Goal: Find contact information: Find contact information

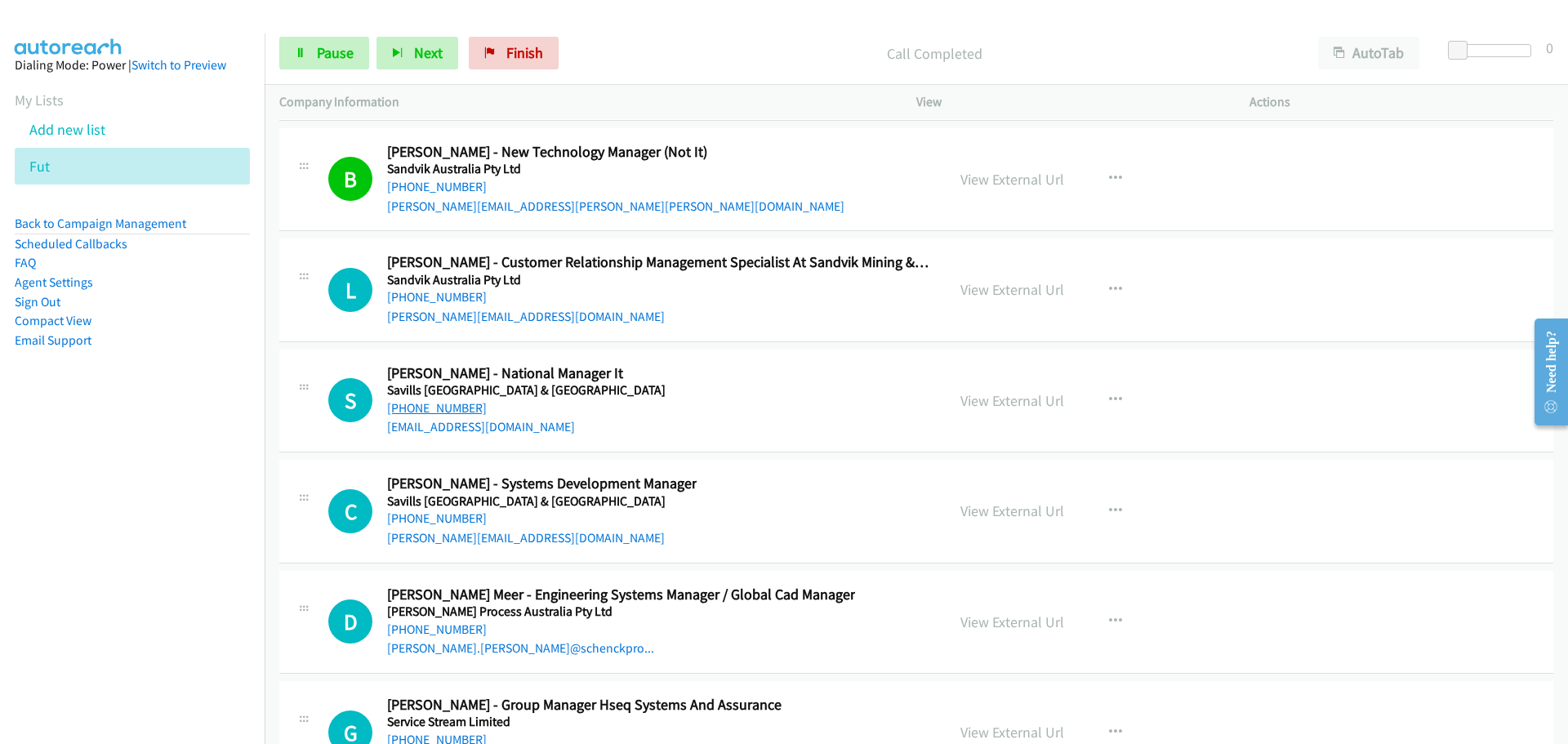
click at [424, 400] on link "[PHONE_NUMBER]" at bounding box center [436, 407] width 100 height 15
drag, startPoint x: 436, startPoint y: 518, endPoint x: 441, endPoint y: 509, distance: 10.3
click at [436, 530] on link "[PERSON_NAME][EMAIL_ADDRESS][DOMAIN_NAME]" at bounding box center [525, 538] width 277 height 15
click at [452, 511] on link "[PHONE_NUMBER]" at bounding box center [436, 518] width 100 height 15
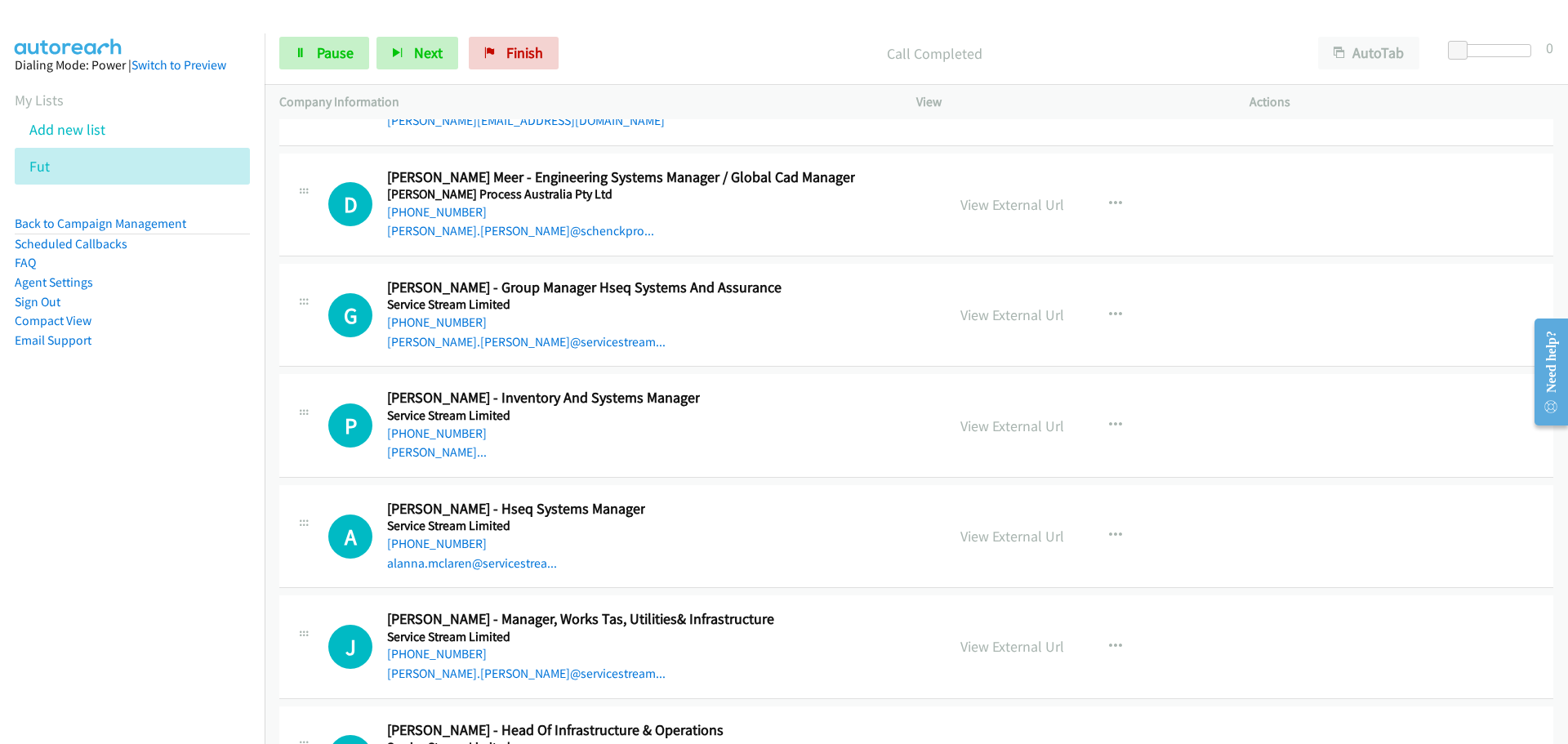
scroll to position [37318, 0]
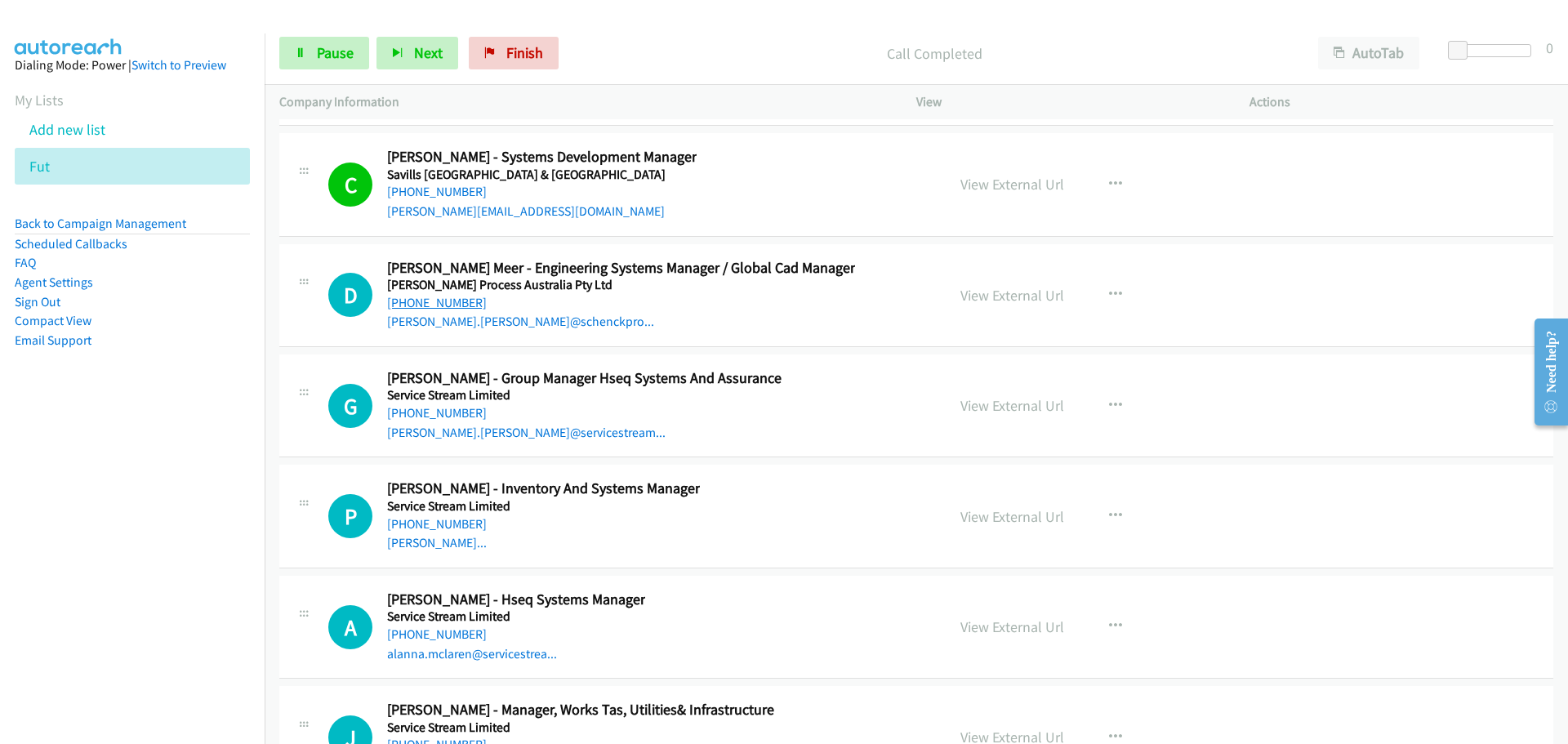
click at [451, 294] on link "[PHONE_NUMBER]" at bounding box center [436, 302] width 100 height 15
click at [446, 516] on link "[PHONE_NUMBER]" at bounding box center [436, 523] width 100 height 15
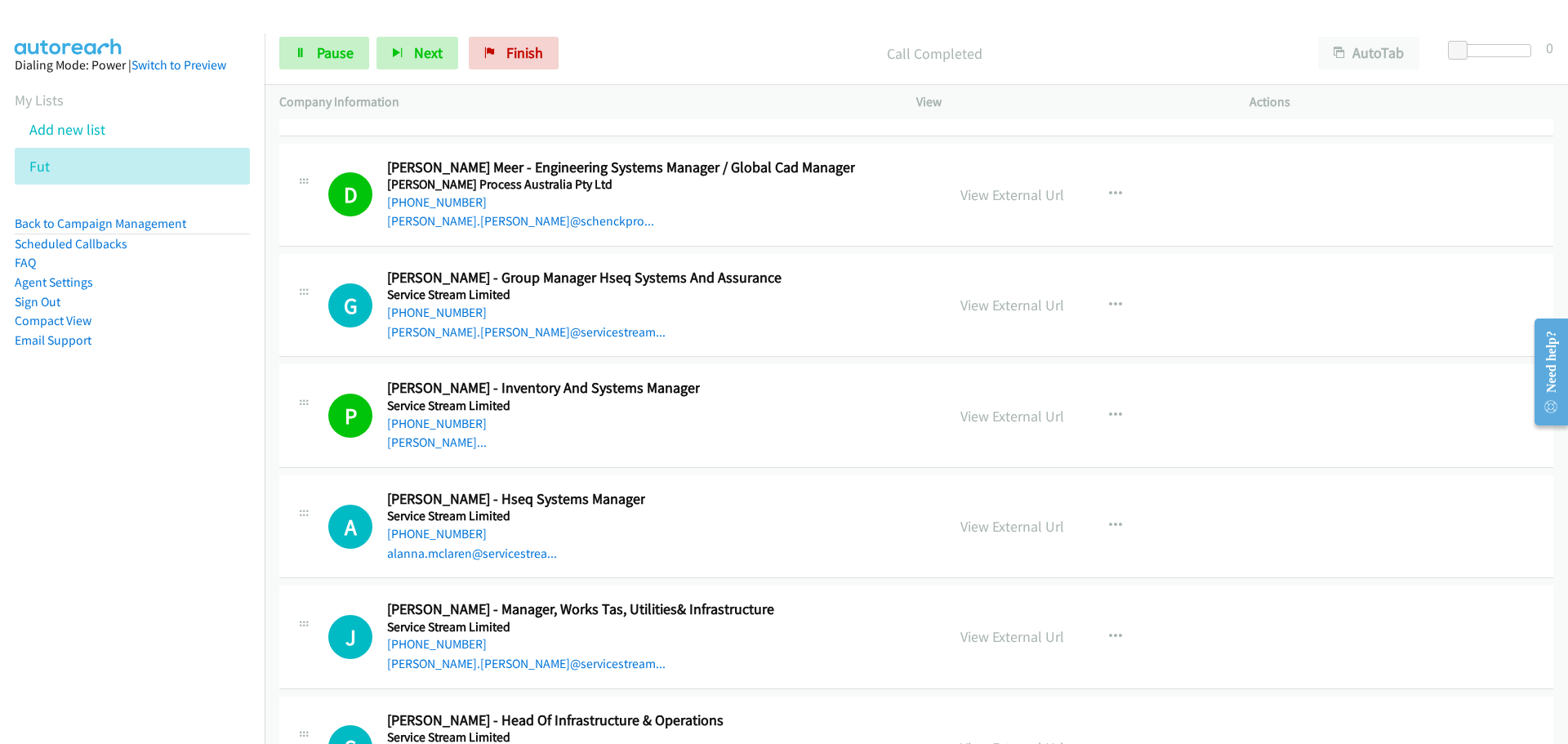
scroll to position [37644, 0]
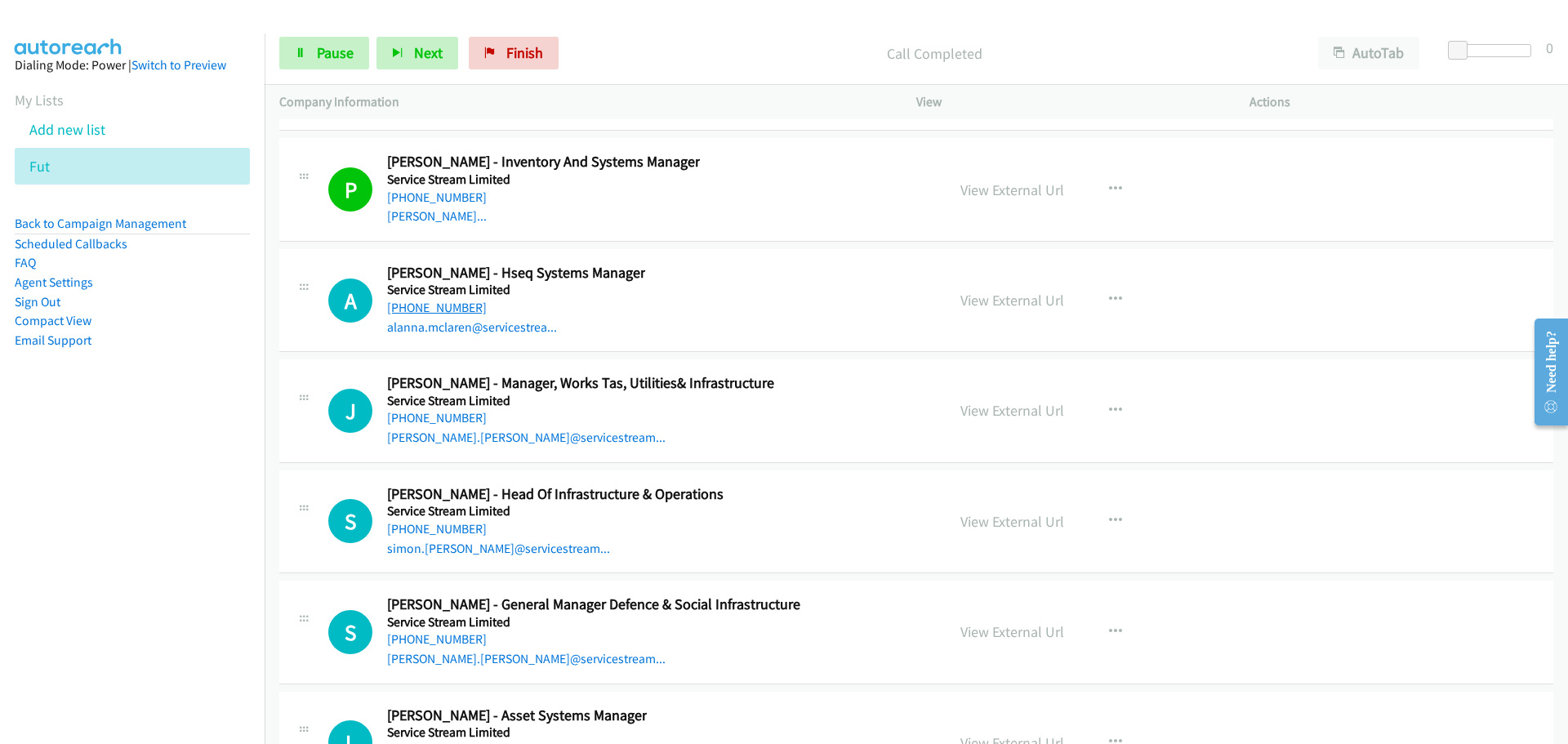
click at [435, 300] on link "[PHONE_NUMBER]" at bounding box center [436, 307] width 100 height 15
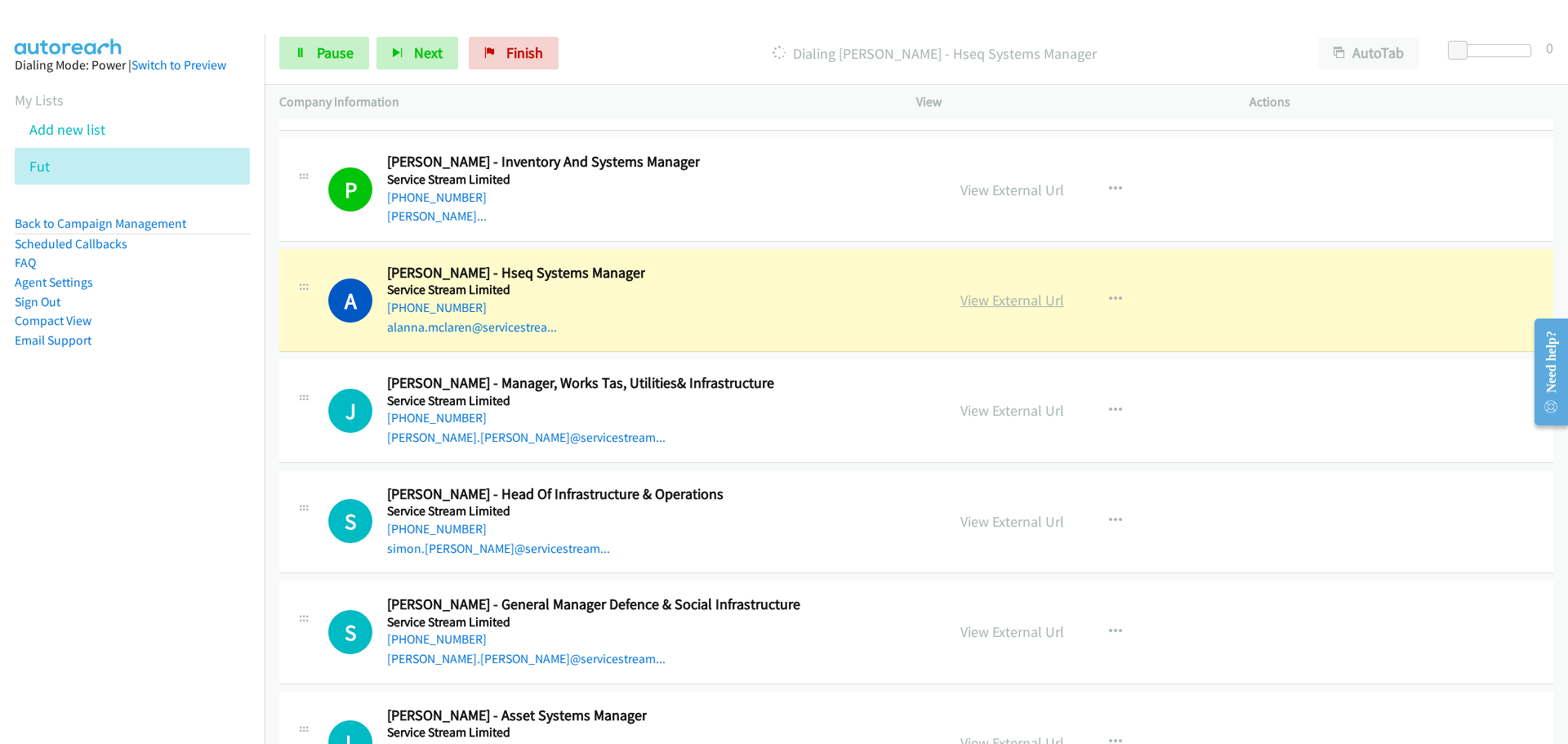
click at [1034, 291] on link "View External Url" at bounding box center [1012, 300] width 104 height 19
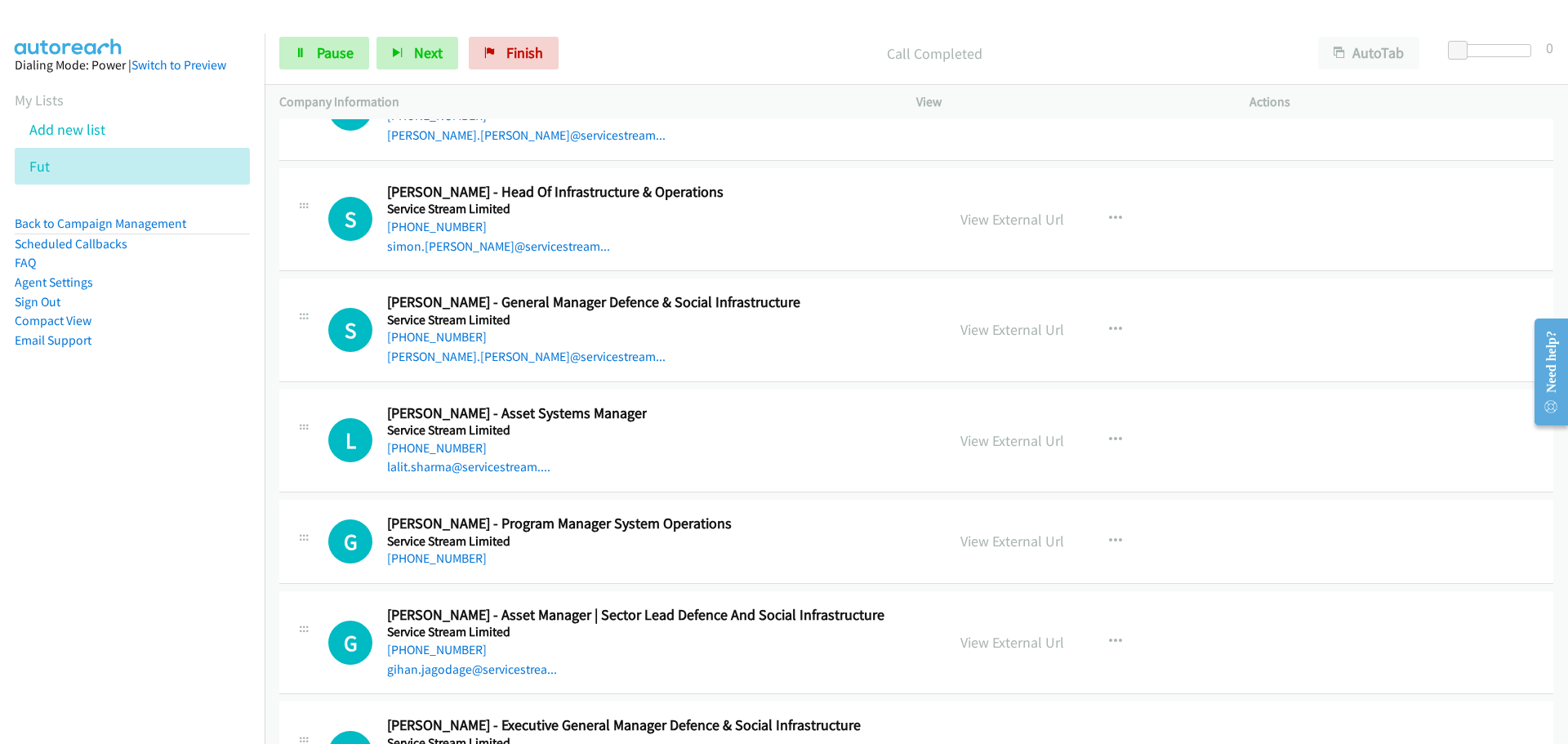
scroll to position [37971, 0]
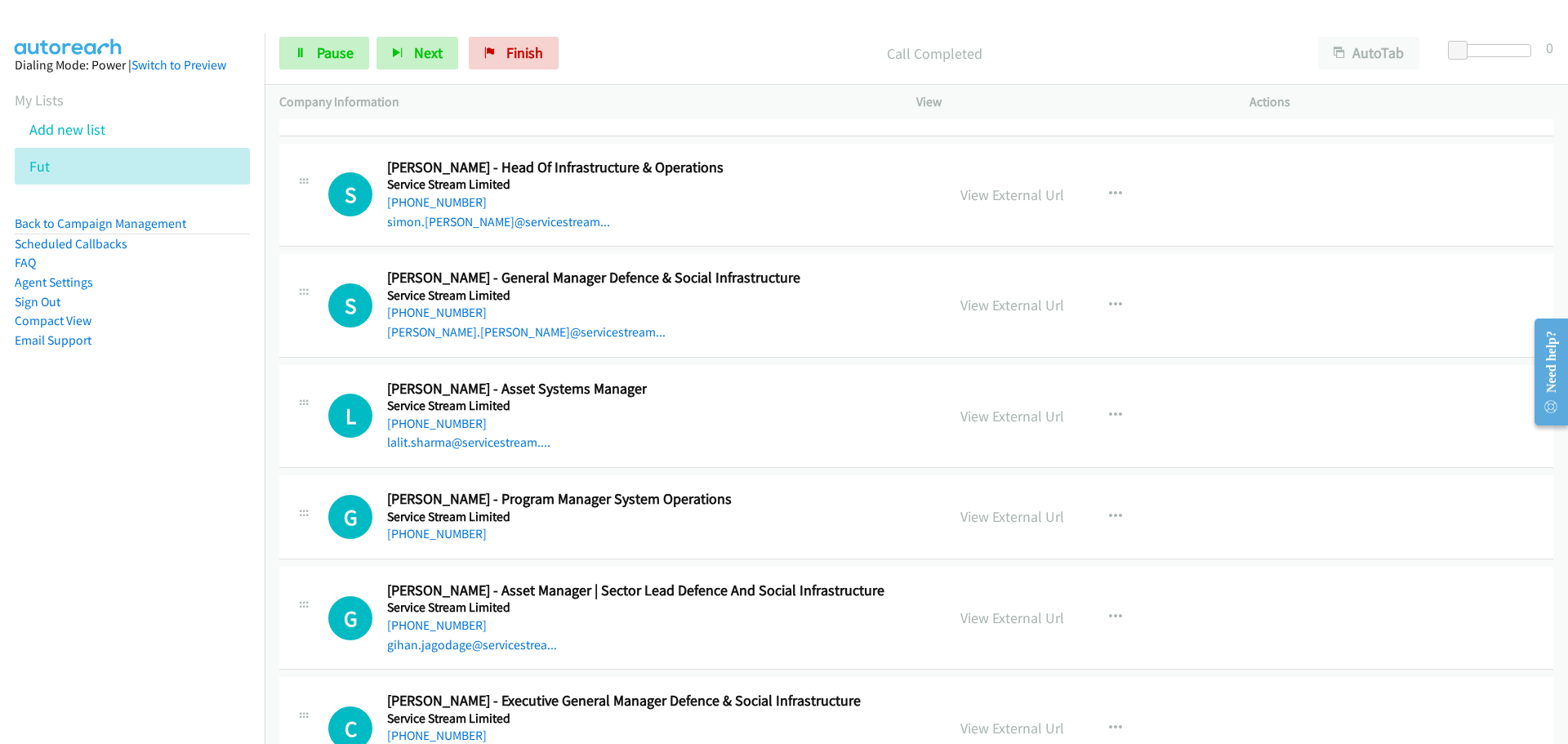
drag, startPoint x: 457, startPoint y: 404, endPoint x: 460, endPoint y: 394, distance: 10.4
click at [457, 416] on link "[PHONE_NUMBER]" at bounding box center [436, 423] width 100 height 15
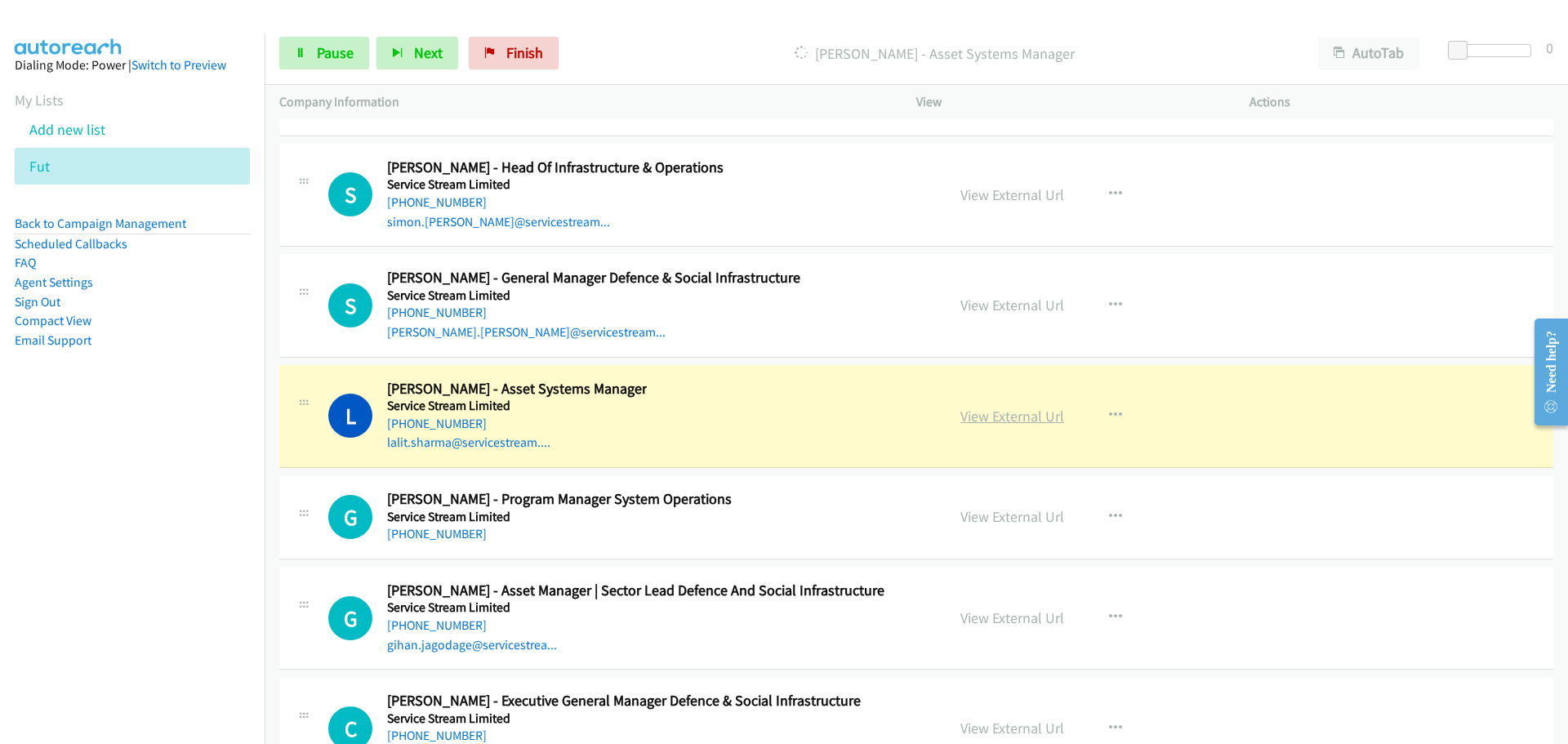
click at [1020, 407] on link "View External Url" at bounding box center [1012, 416] width 104 height 19
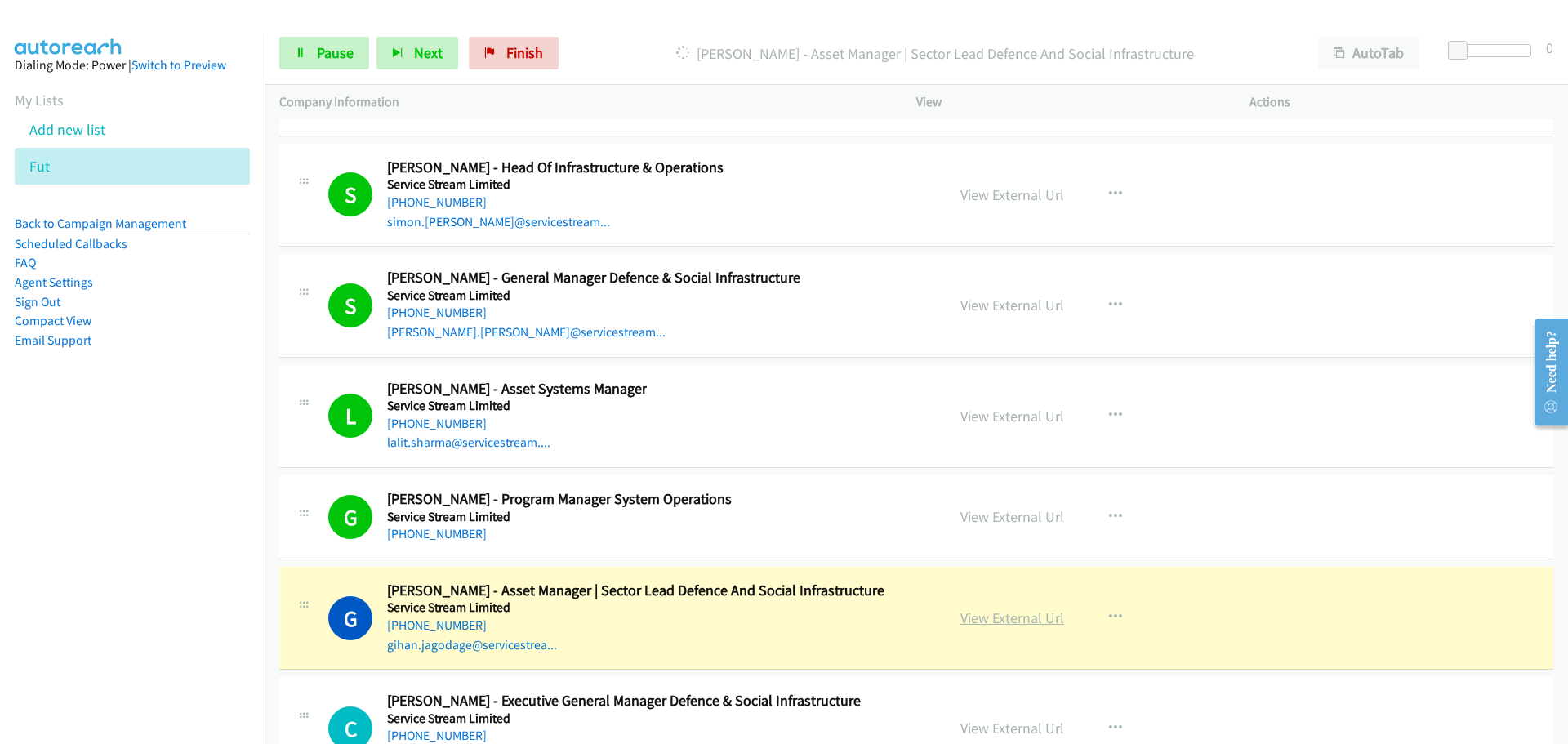
click at [1034, 608] on link "View External Url" at bounding box center [1012, 617] width 104 height 19
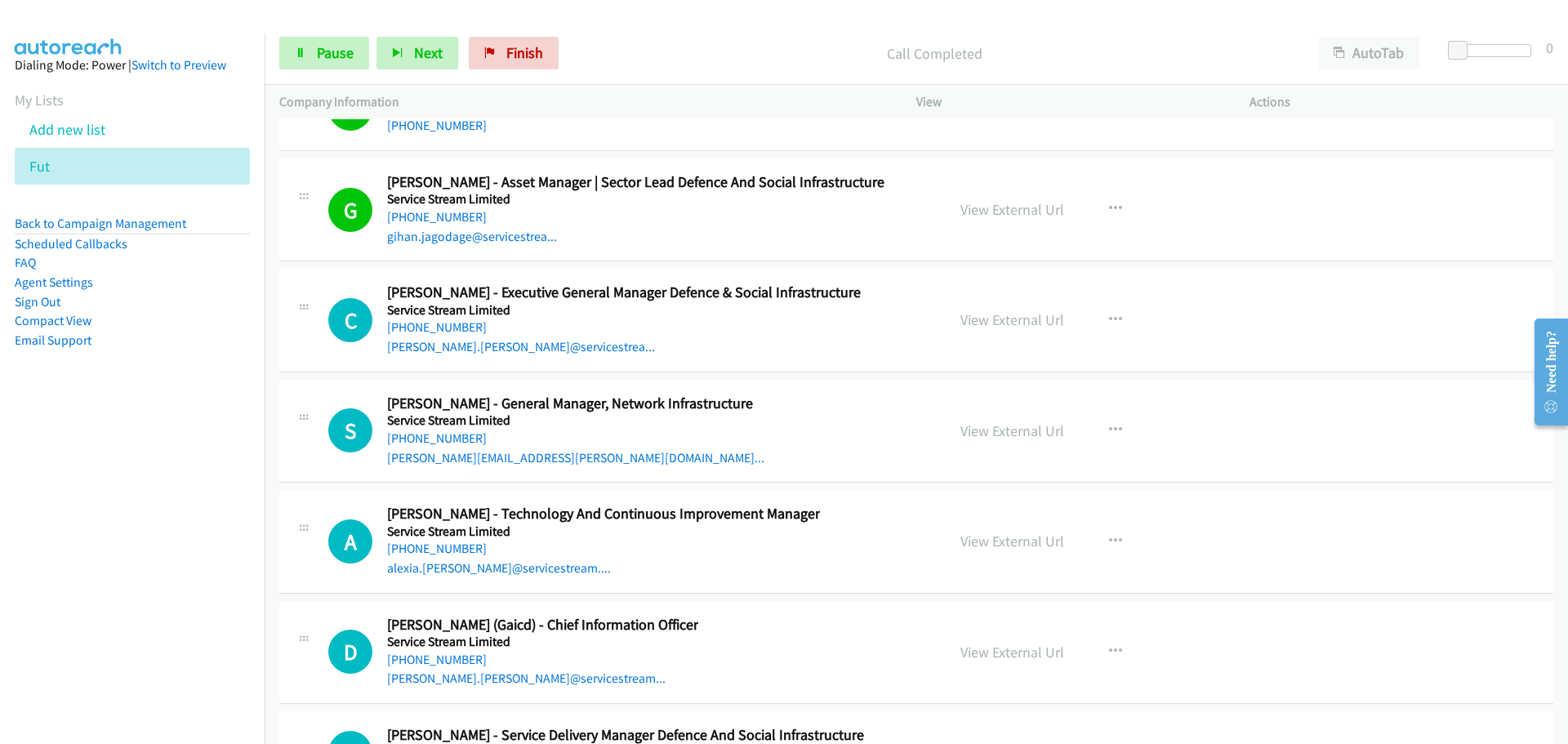
scroll to position [38543, 0]
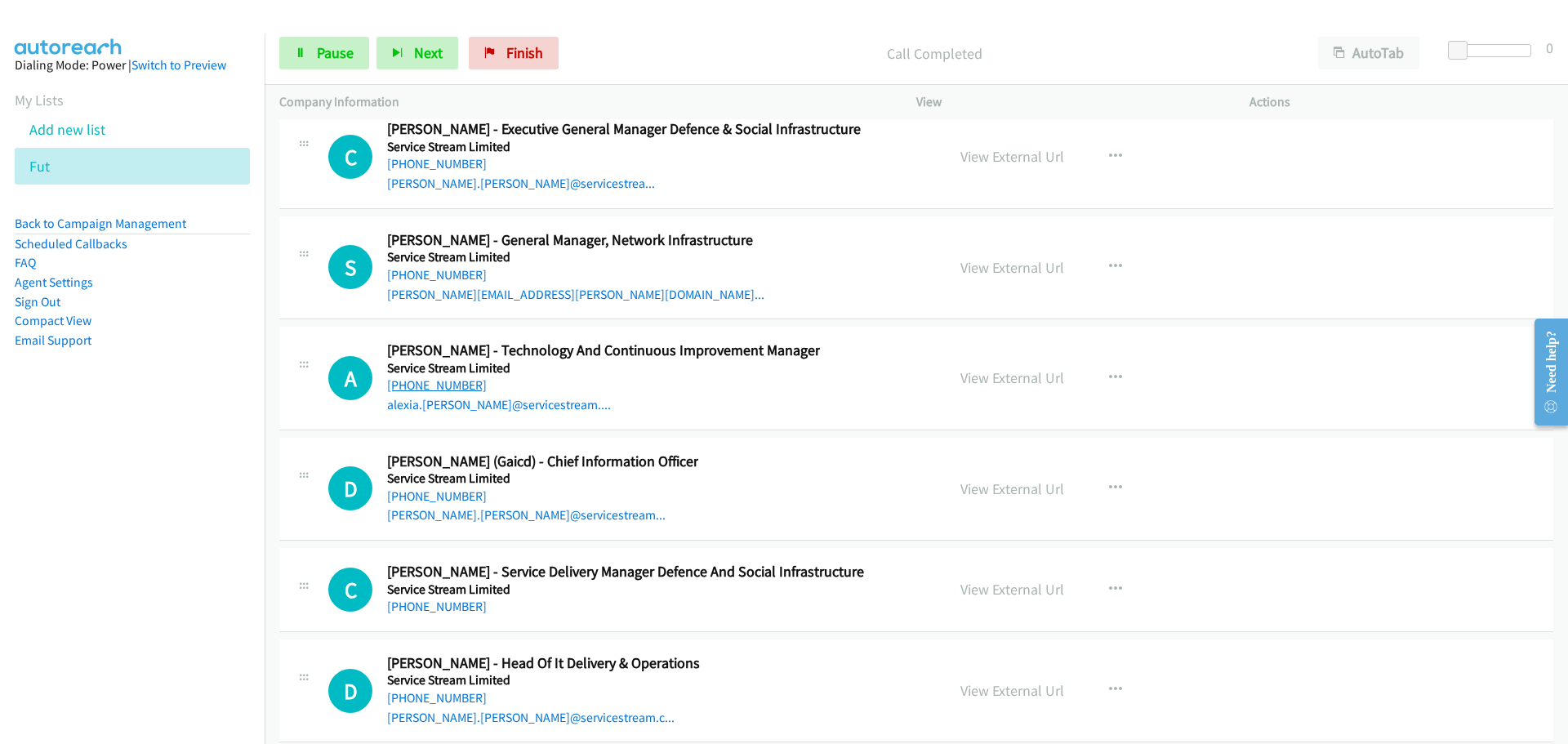
click at [448, 377] on link "[PHONE_NUMBER]" at bounding box center [436, 384] width 100 height 15
click at [427, 488] on link "[PHONE_NUMBER]" at bounding box center [436, 495] width 100 height 15
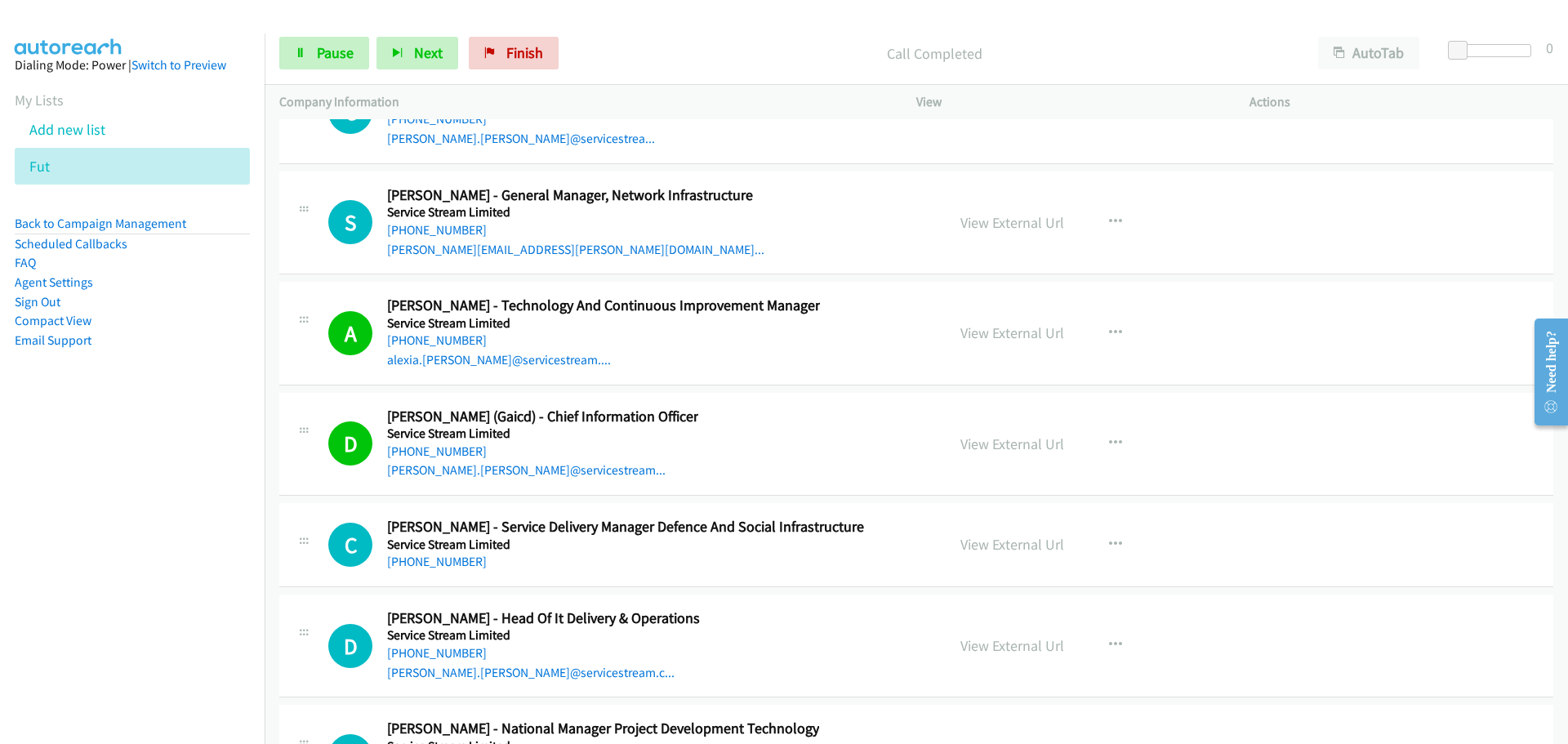
scroll to position [38869, 0]
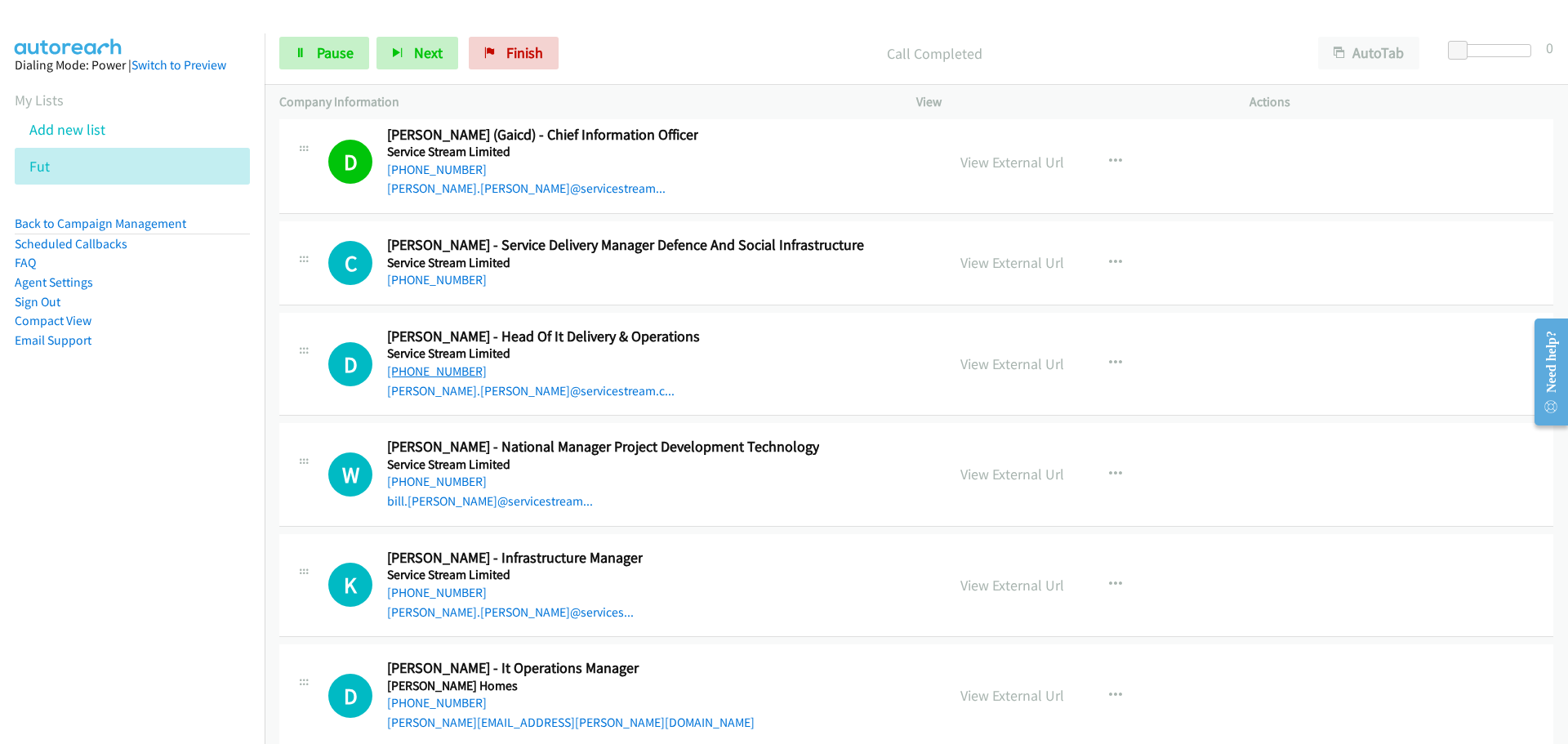
click at [450, 363] on link "[PHONE_NUMBER]" at bounding box center [436, 371] width 100 height 15
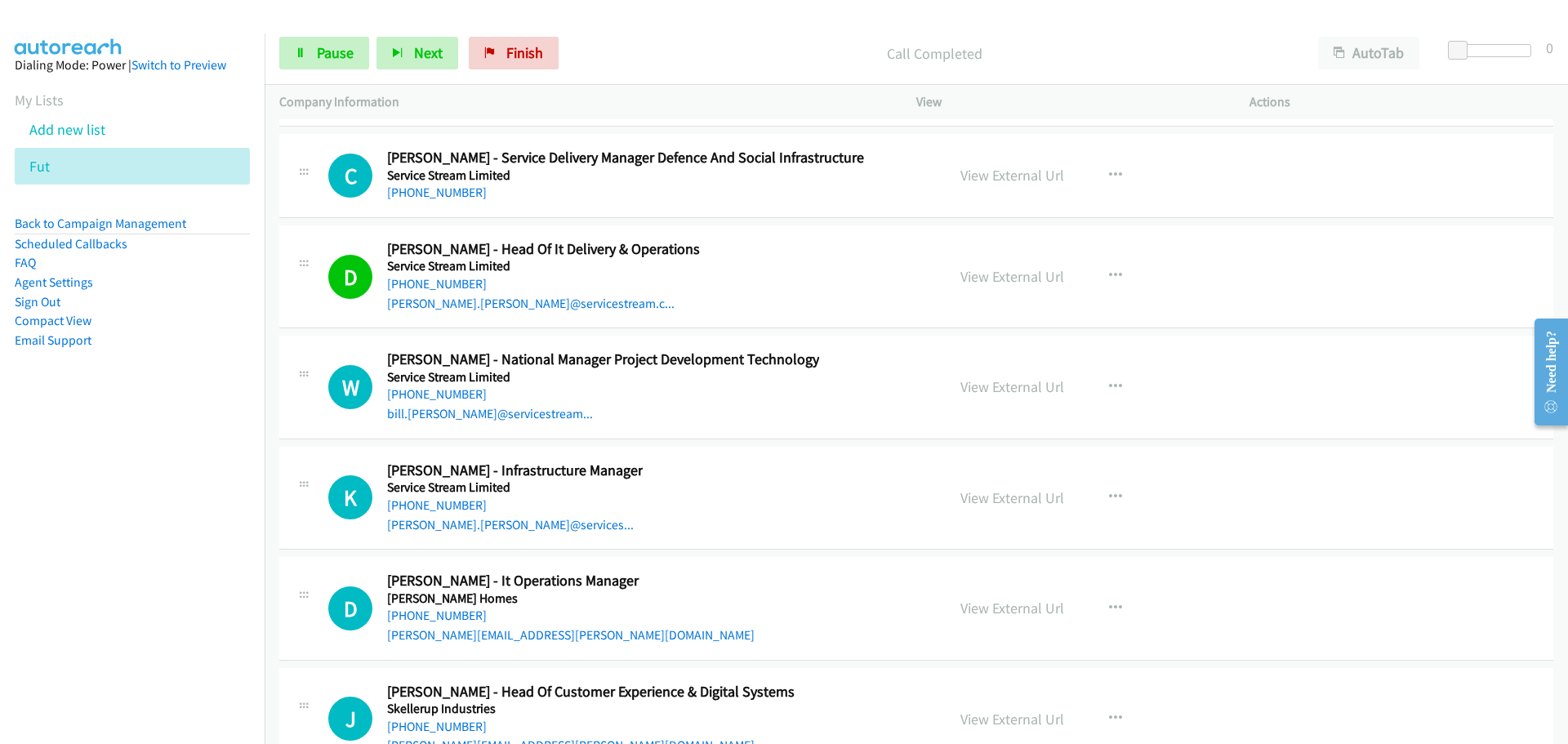
scroll to position [38951, 0]
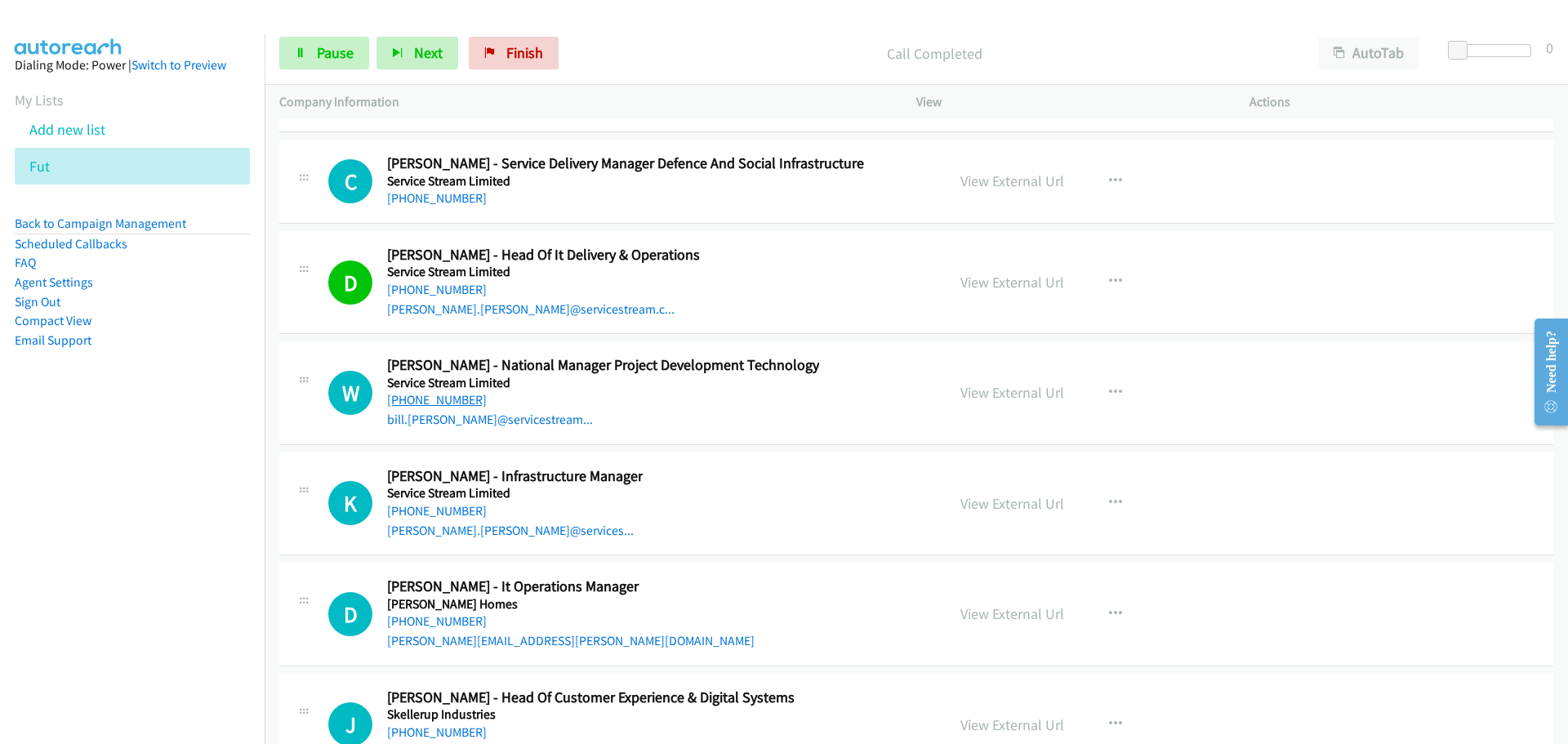
click at [457, 392] on link "[PHONE_NUMBER]" at bounding box center [436, 399] width 100 height 15
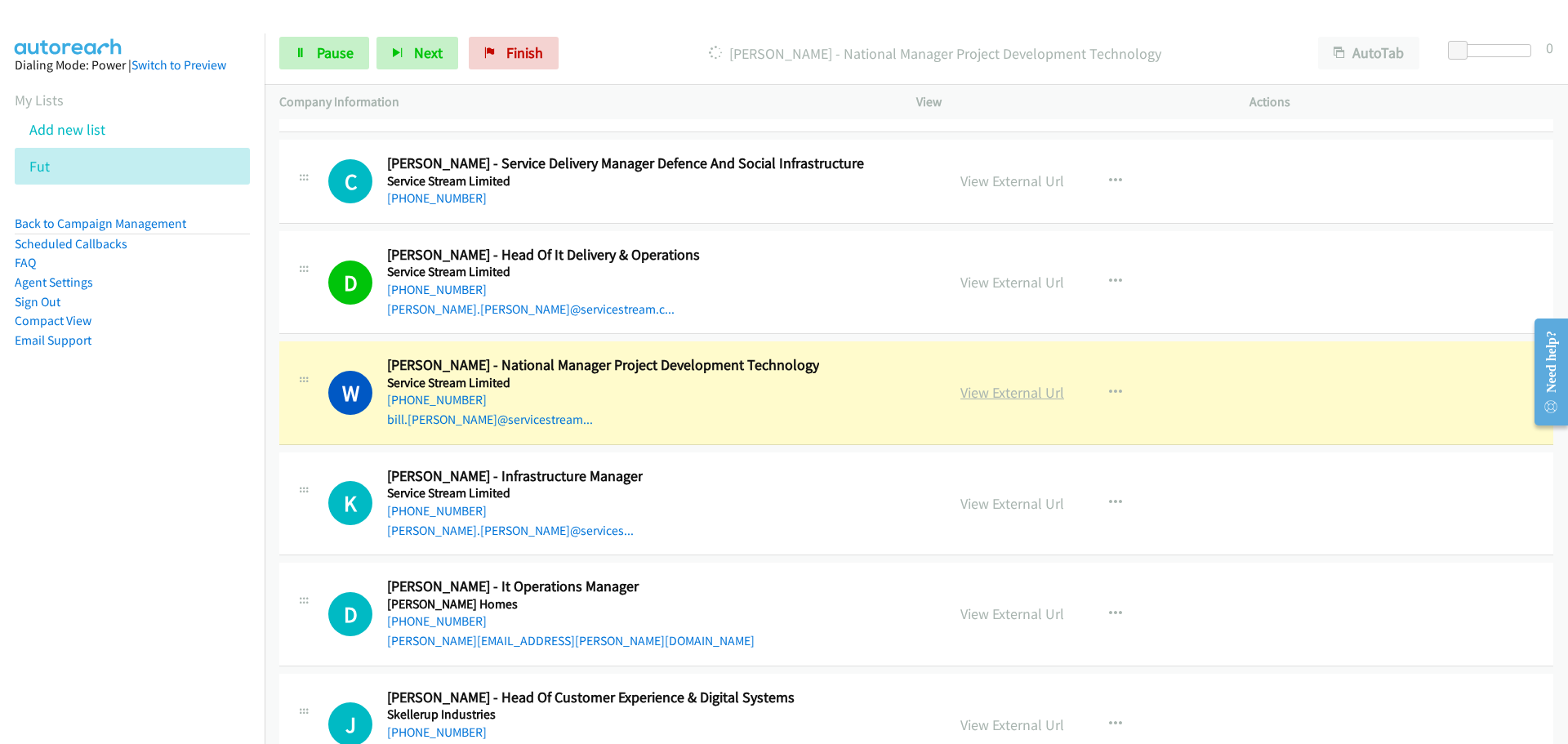
click at [990, 383] on link "View External Url" at bounding box center [1012, 392] width 104 height 19
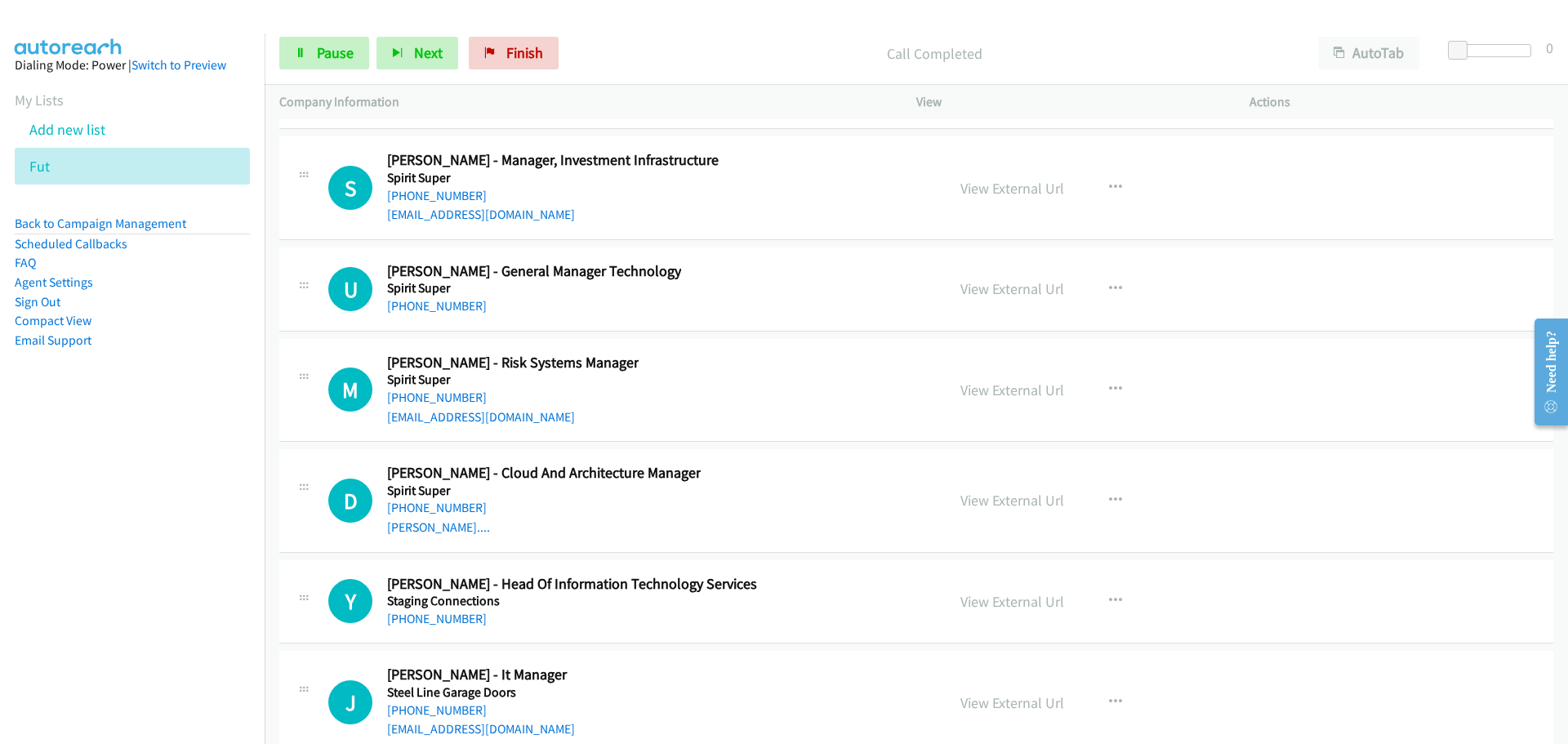
scroll to position [39768, 0]
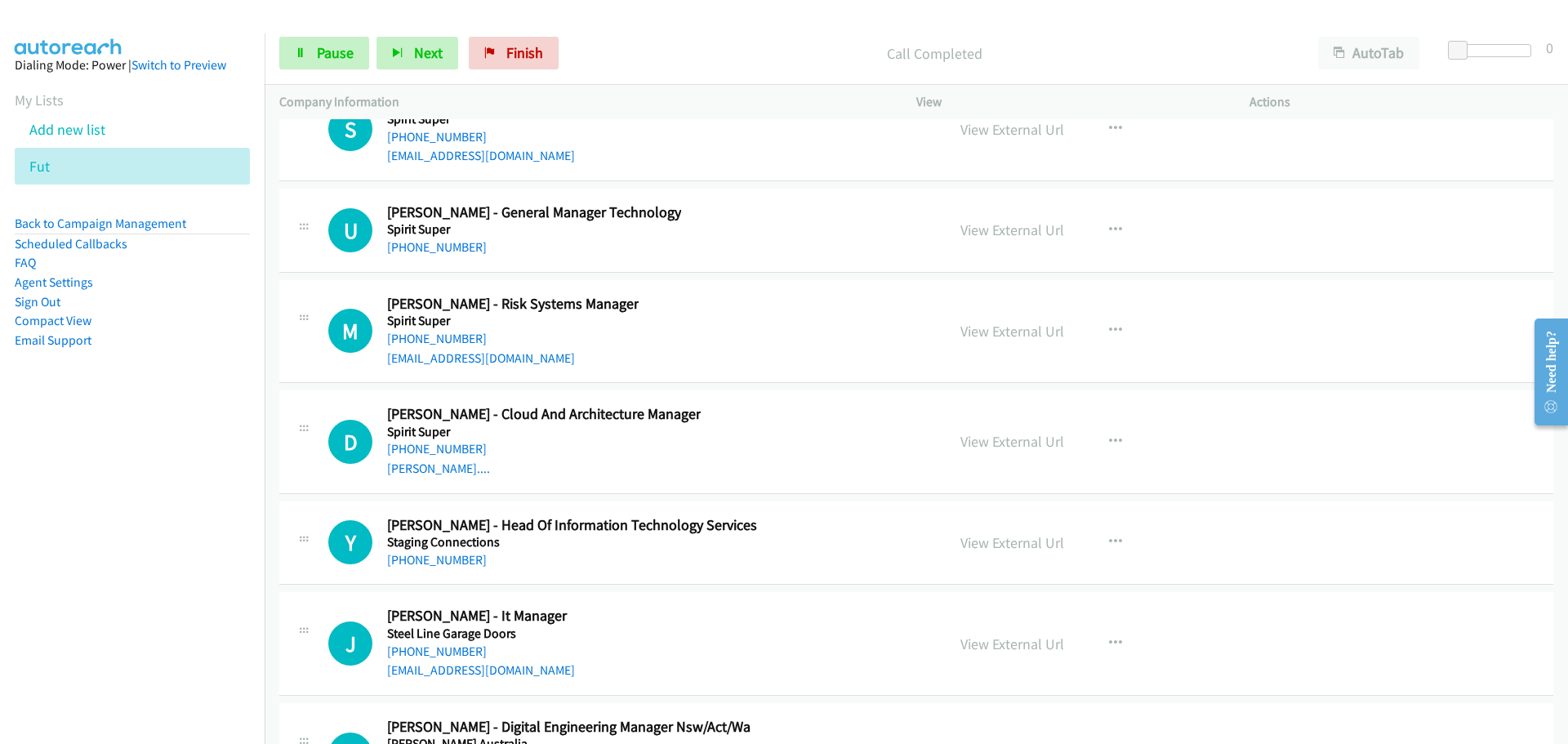
drag, startPoint x: 25, startPoint y: 122, endPoint x: 911, endPoint y: 309, distance: 905.5
click at [445, 240] on link "[PHONE_NUMBER]" at bounding box center [436, 247] width 100 height 15
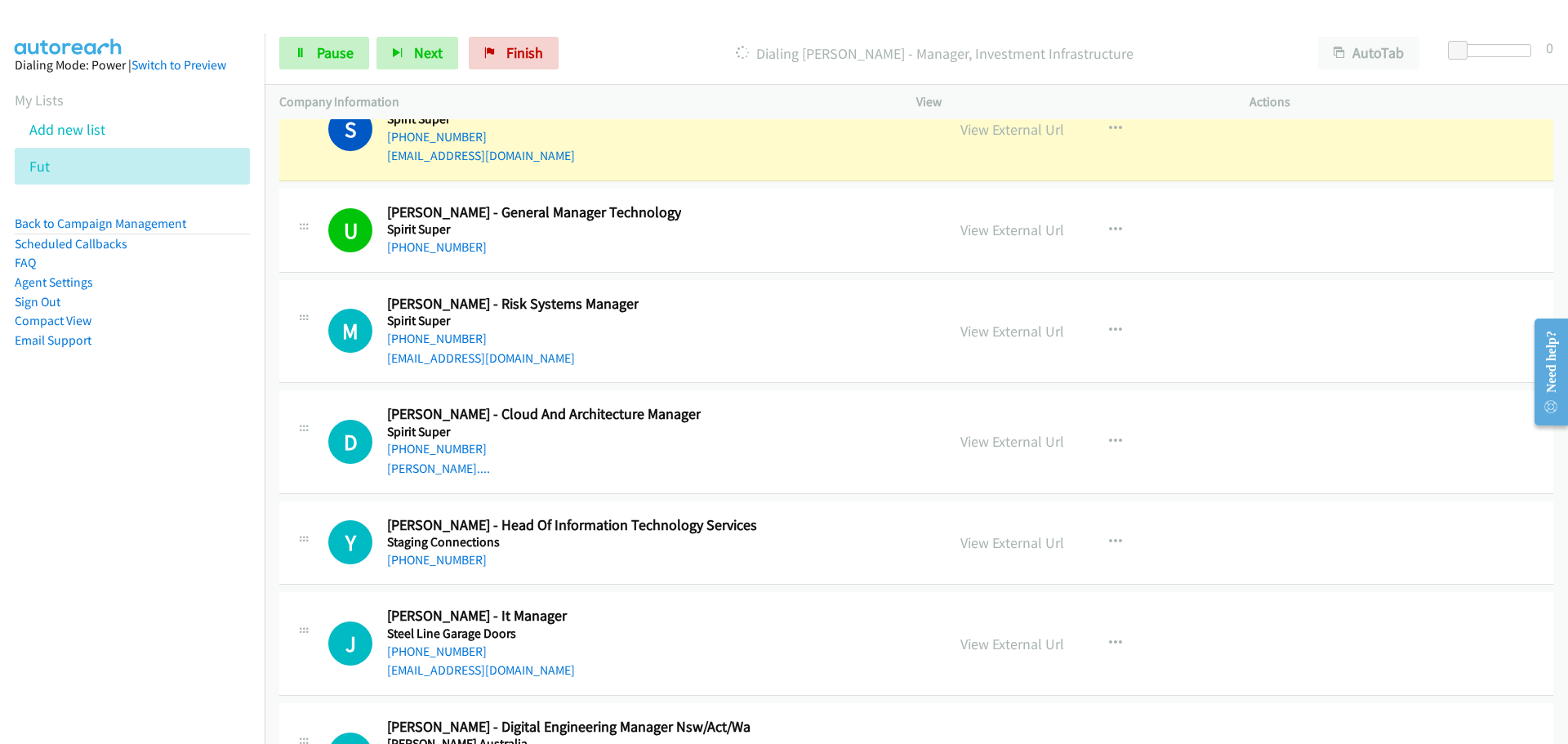
scroll to position [39604, 0]
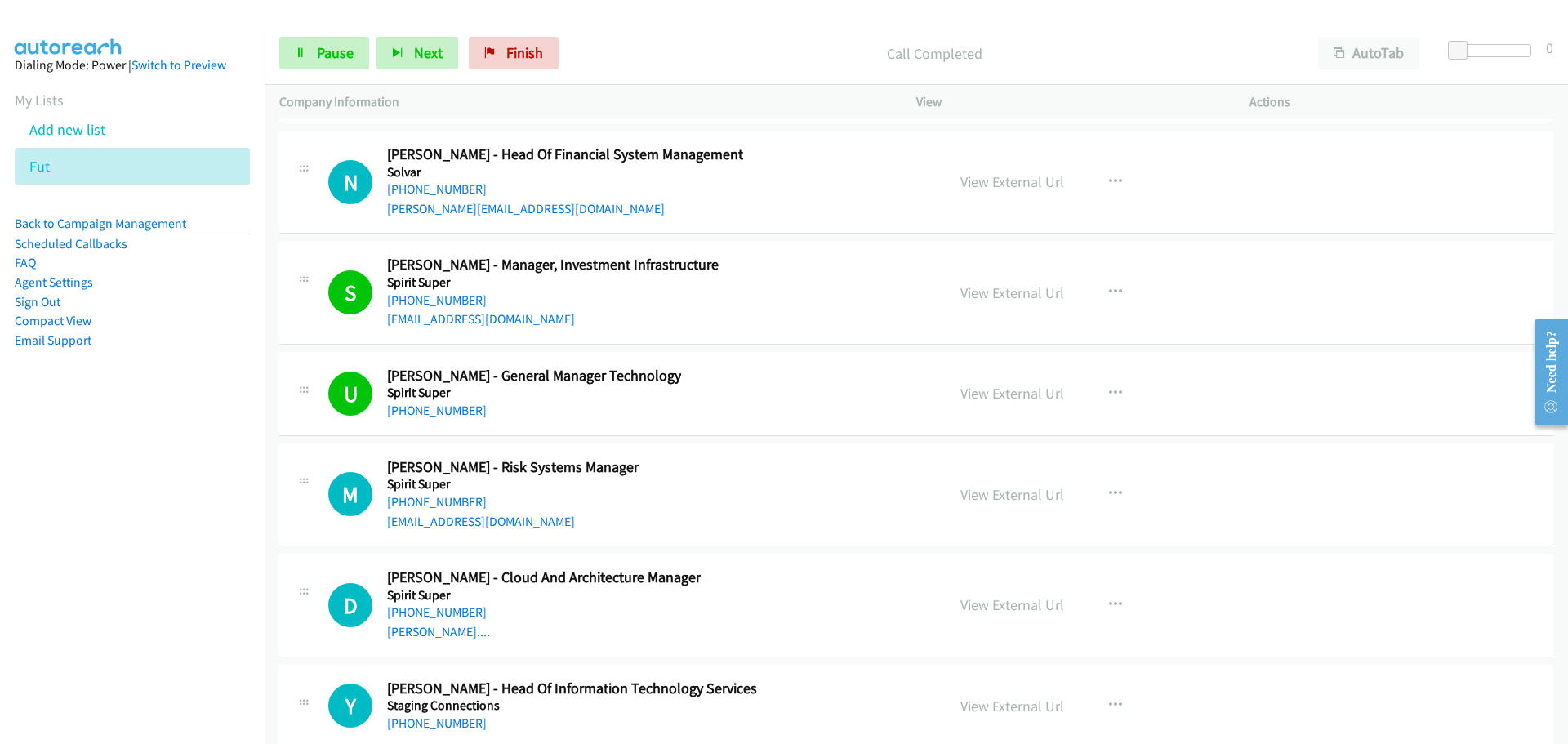
drag, startPoint x: 440, startPoint y: 480, endPoint x: 795, endPoint y: 471, distance: 355.1
click at [440, 494] on link "[PHONE_NUMBER]" at bounding box center [436, 501] width 100 height 15
drag, startPoint x: 455, startPoint y: 589, endPoint x: 1535, endPoint y: 578, distance: 1080.1
click at [434, 604] on link "[PHONE_NUMBER]" at bounding box center [436, 611] width 100 height 15
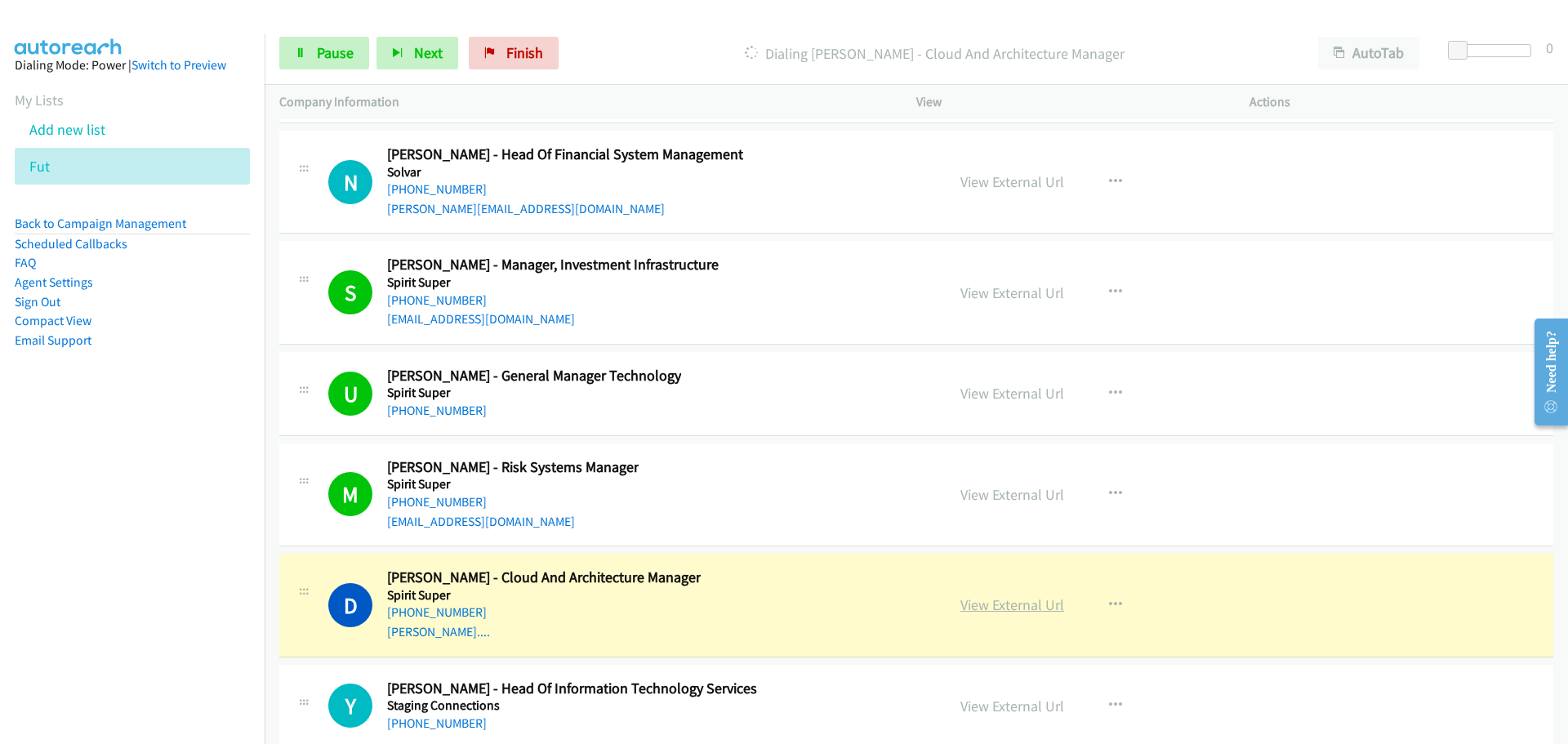
click at [1001, 595] on link "View External Url" at bounding box center [1012, 604] width 104 height 19
